Goal: Navigation & Orientation: Find specific page/section

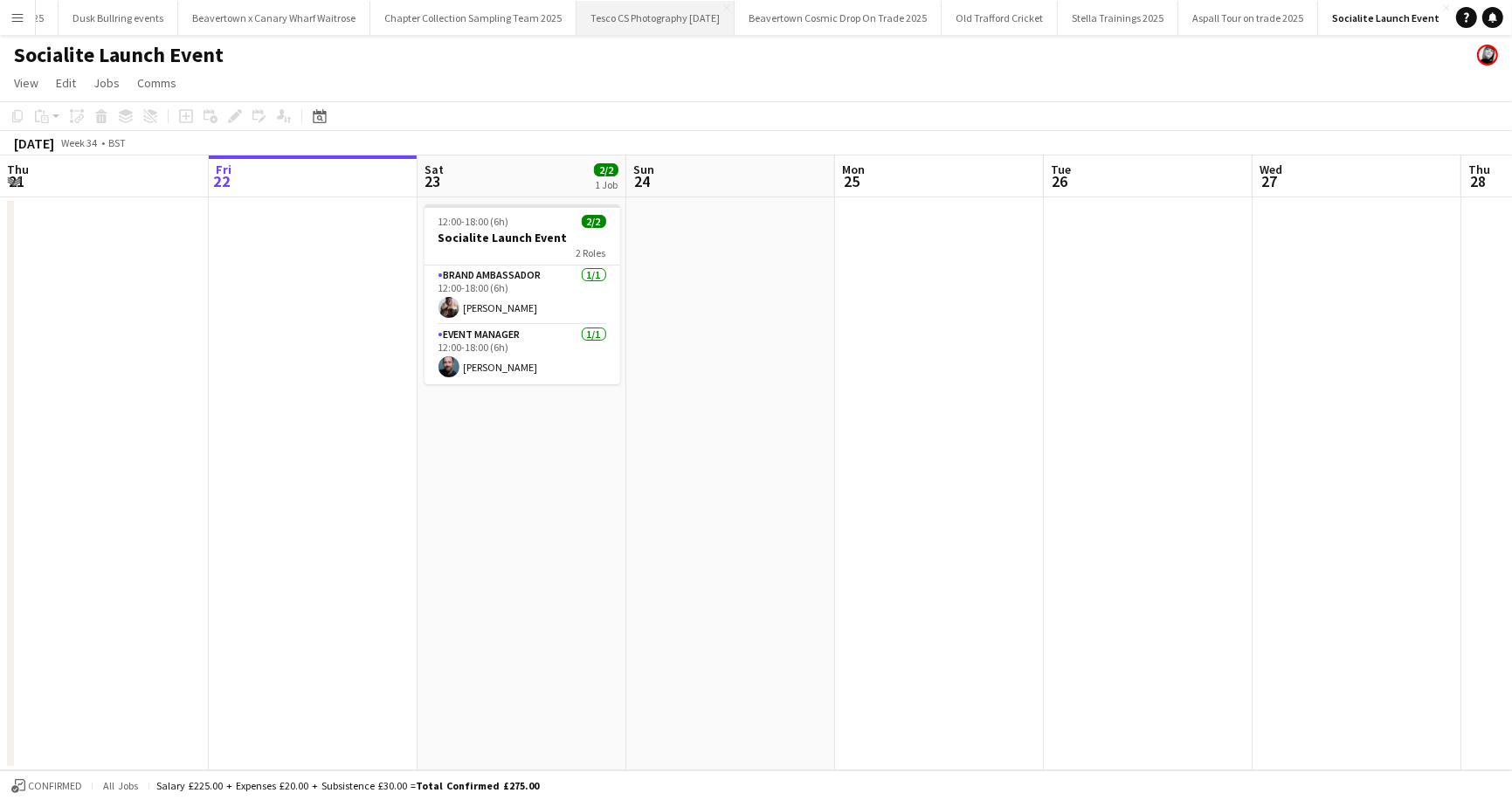
click at [576, 23] on button "Tesco CS Photography July 2025 Close" at bounding box center [655, 18] width 158 height 34
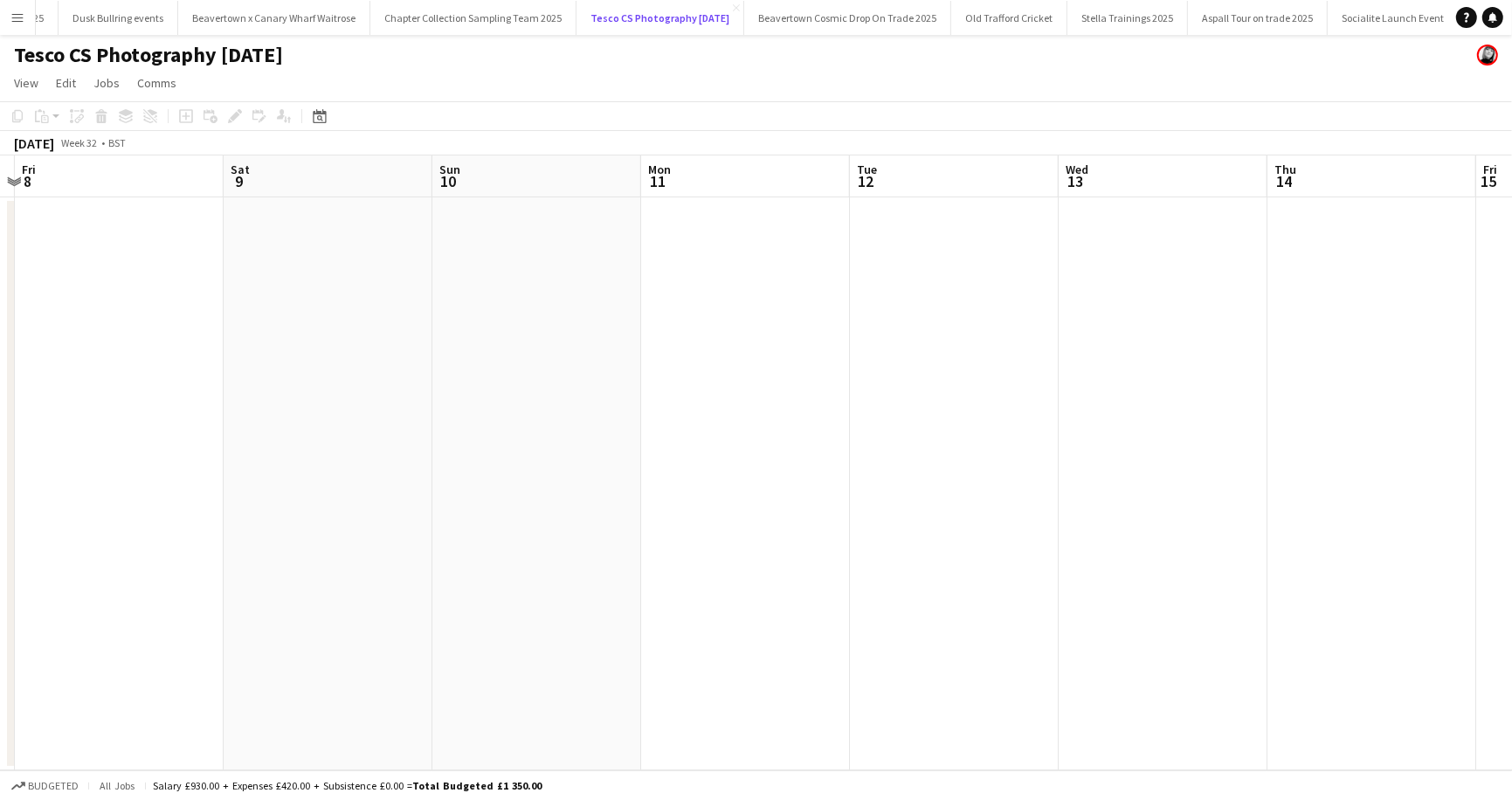
scroll to position [0, 805]
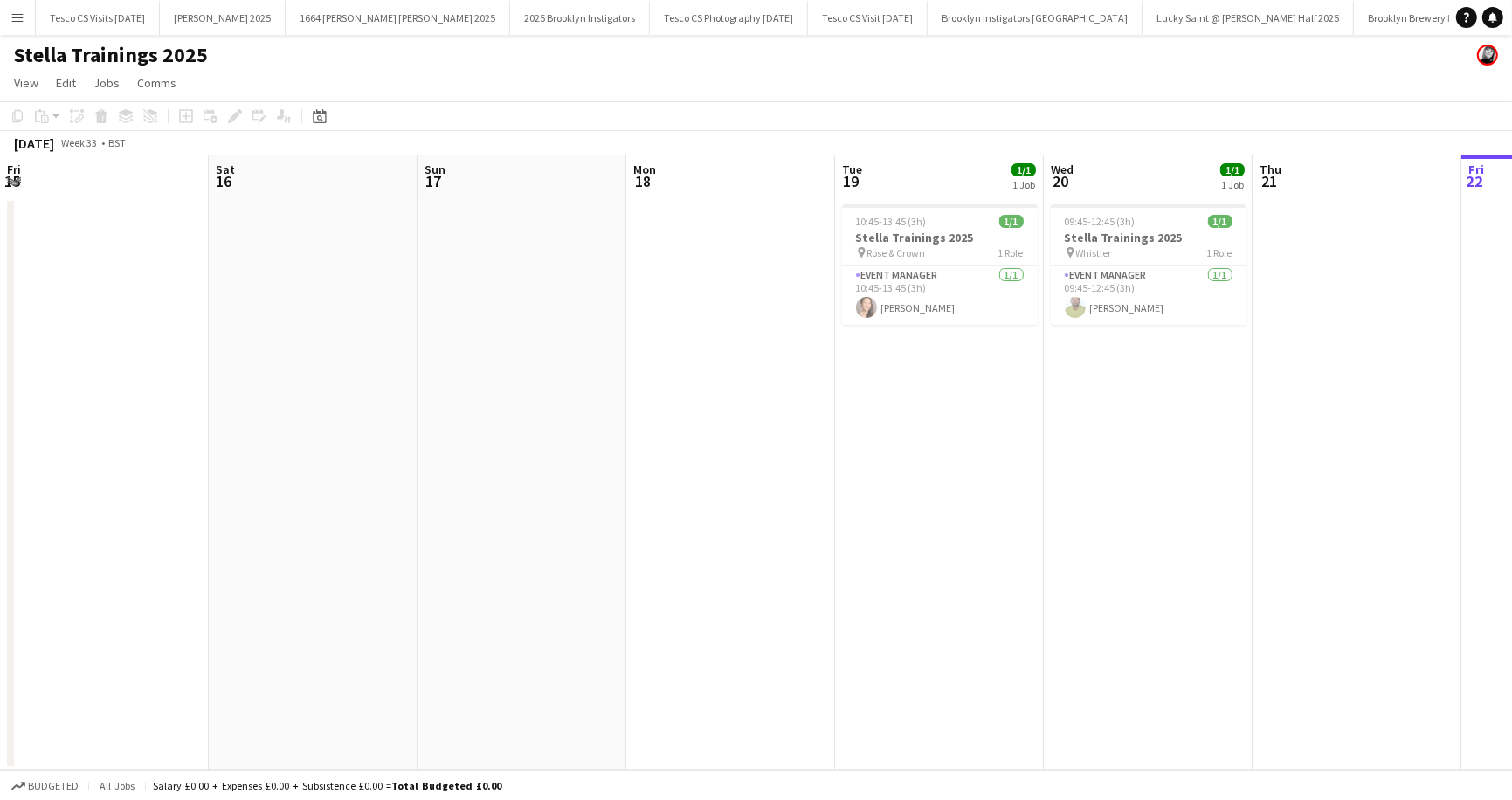
scroll to position [0, 437]
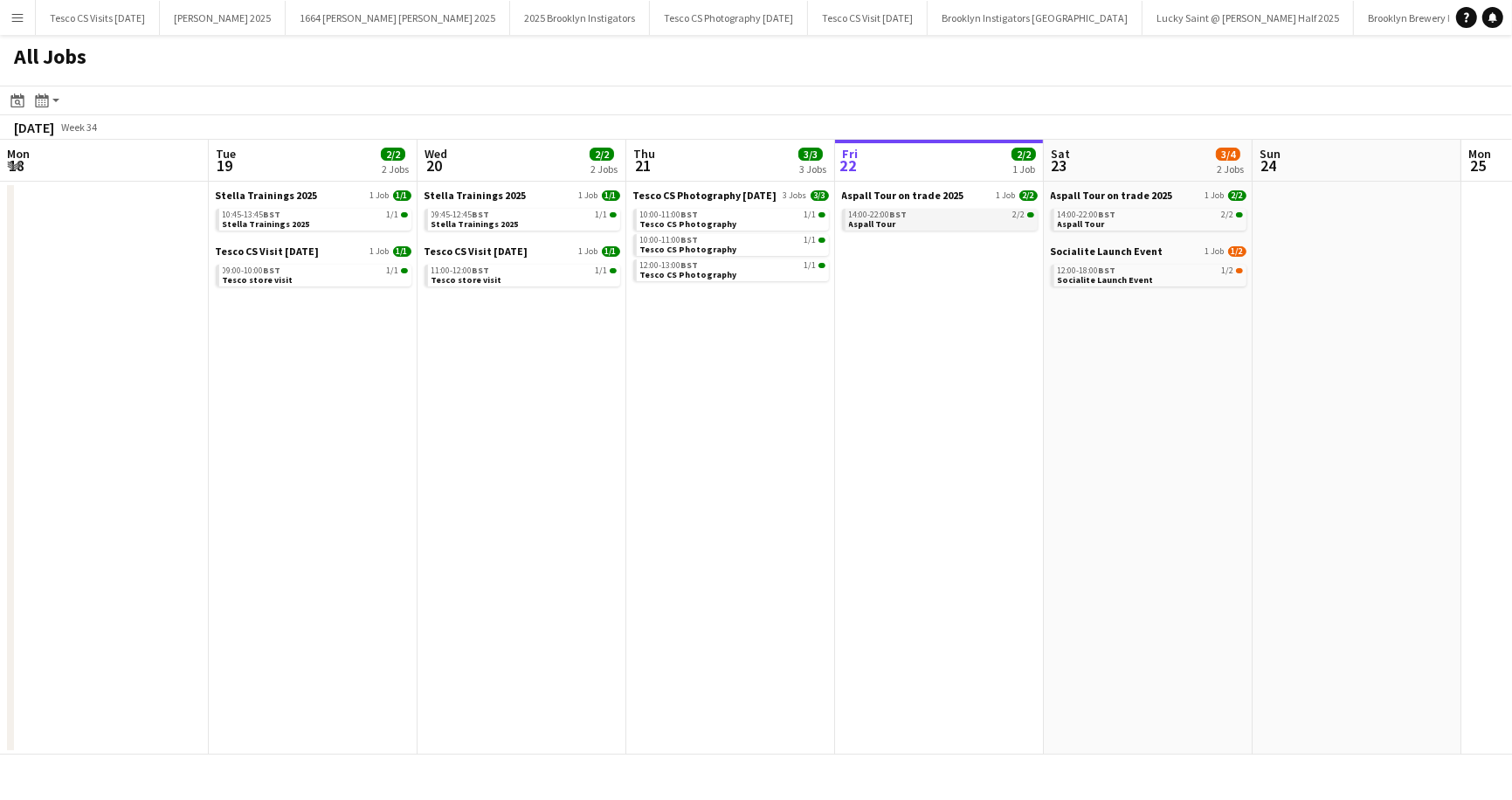
scroll to position [0, 417]
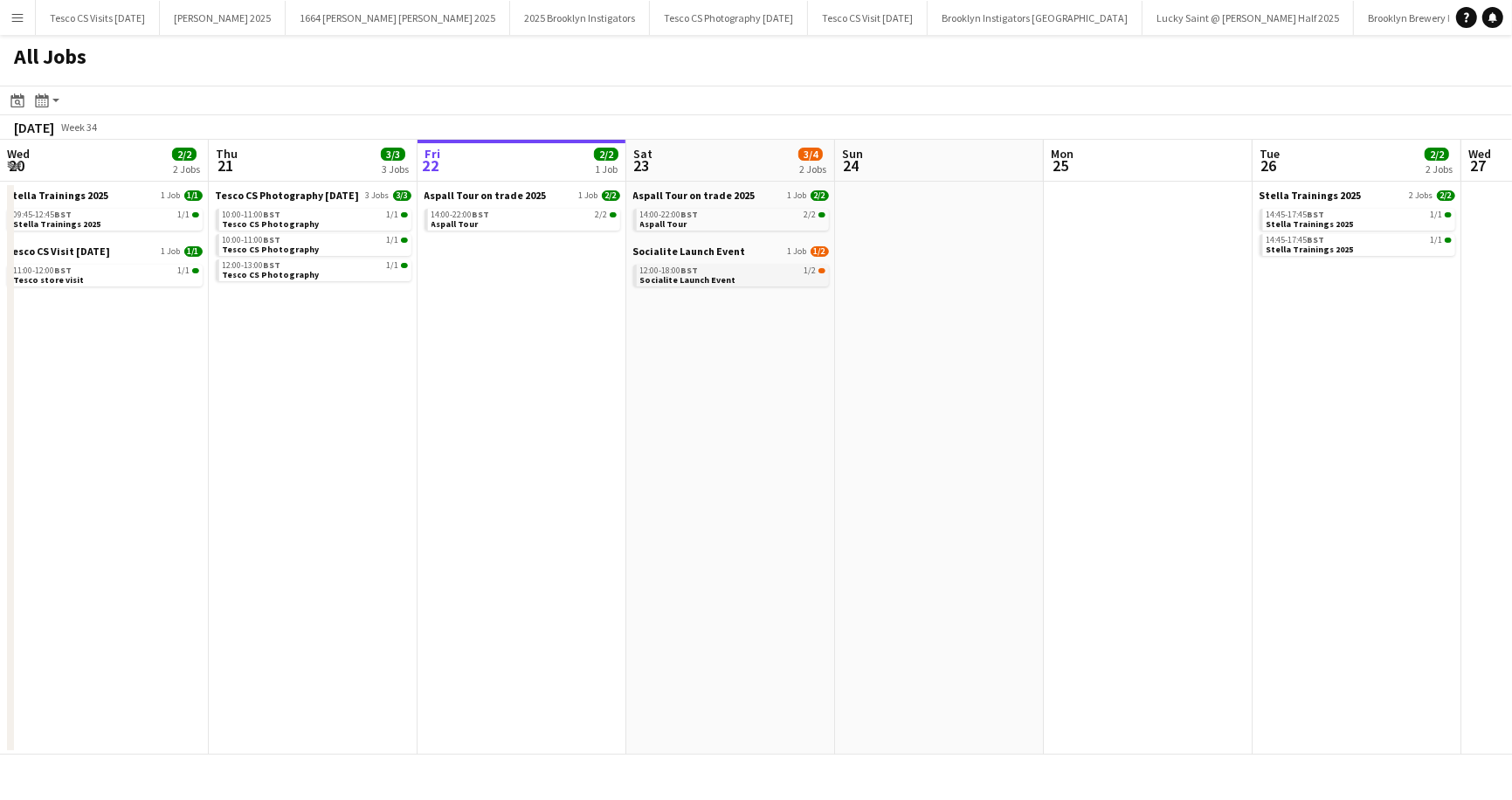
click at [649, 280] on span "Socialite Launch Event" at bounding box center [689, 280] width 97 height 11
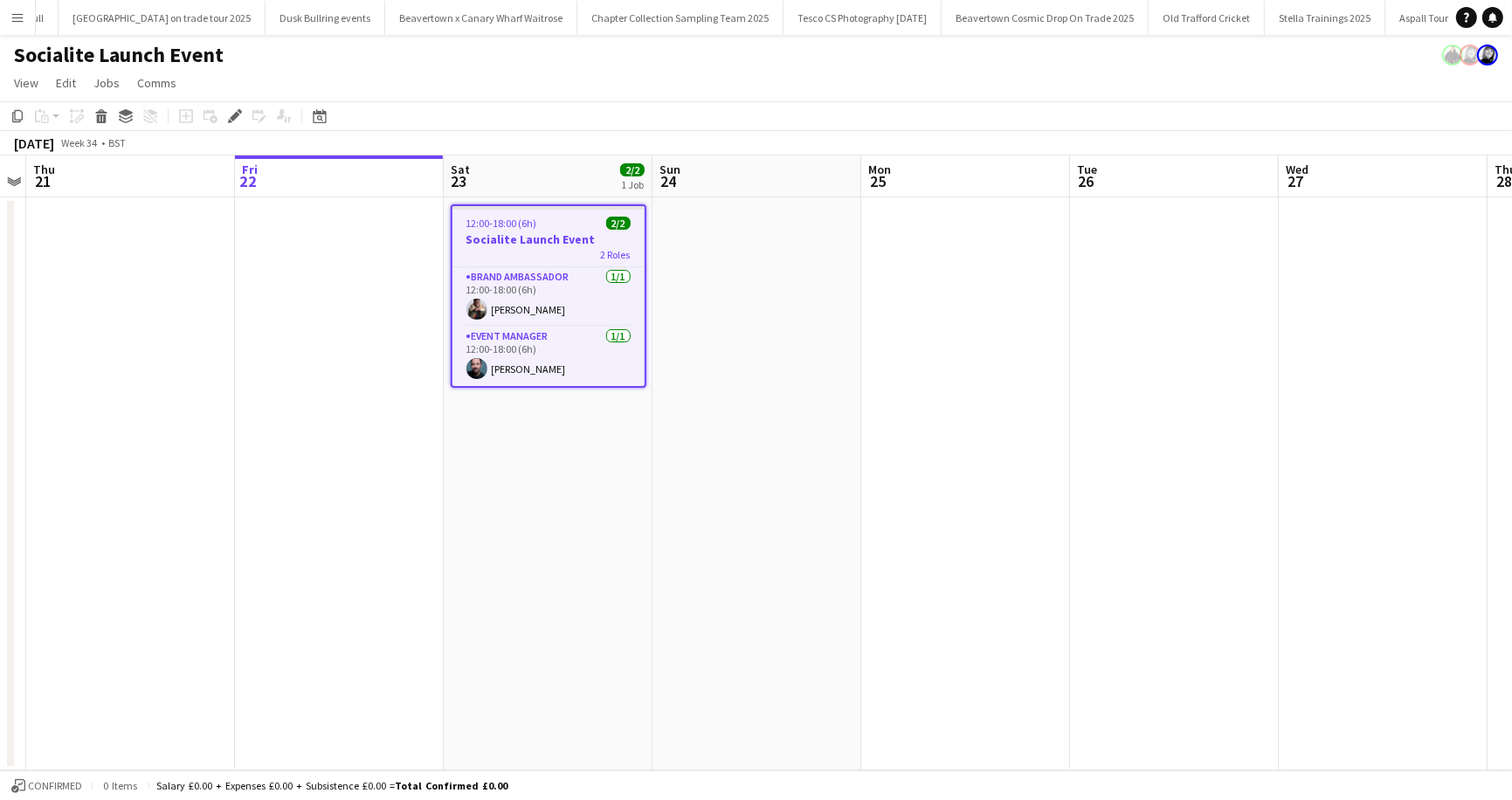
scroll to position [0, 1499]
